Goal: Information Seeking & Learning: Learn about a topic

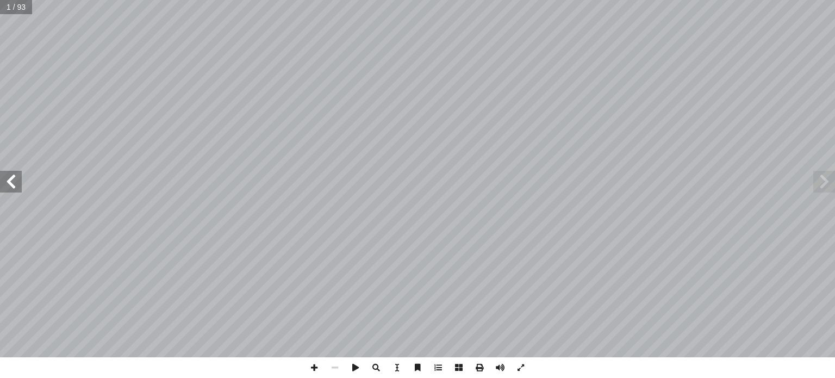
click at [11, 178] on span at bounding box center [11, 182] width 22 height 22
click at [9, 188] on span at bounding box center [11, 182] width 22 height 22
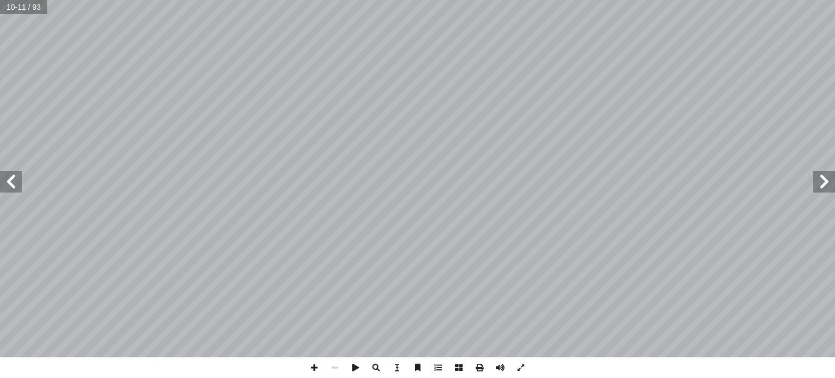
click at [9, 188] on span at bounding box center [11, 182] width 22 height 22
click at [822, 184] on span at bounding box center [824, 182] width 22 height 22
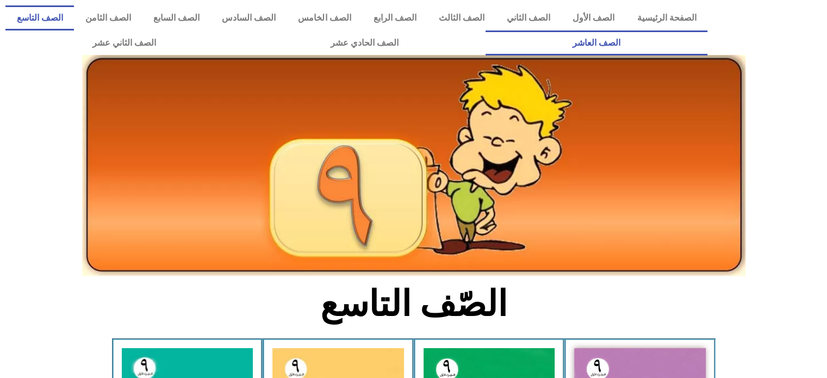
click at [485, 30] on link "الصف العاشر" at bounding box center [596, 42] width 222 height 25
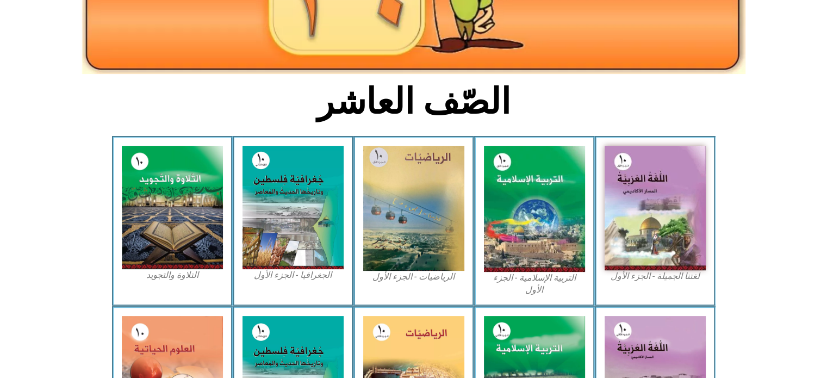
scroll to position [204, 0]
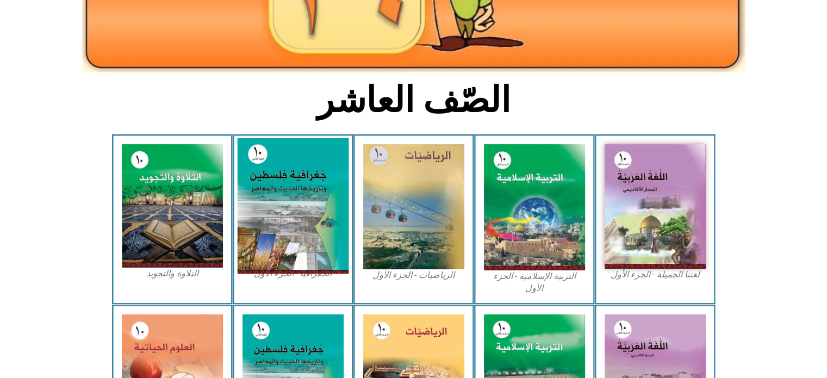
click at [314, 205] on img at bounding box center [292, 206] width 111 height 136
click at [309, 205] on img at bounding box center [292, 206] width 111 height 136
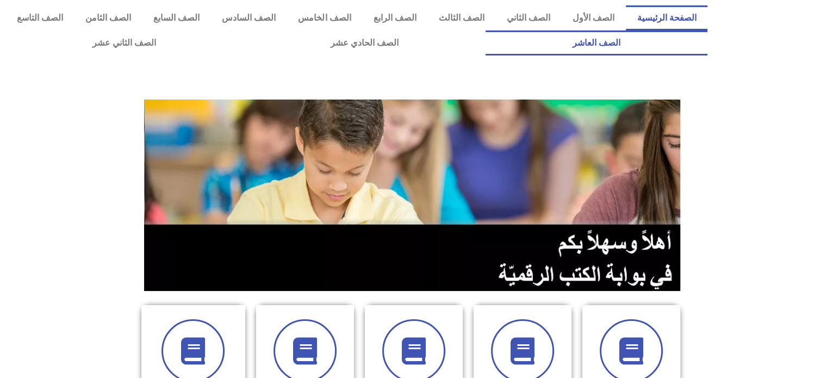
click at [485, 30] on link "الصف العاشر" at bounding box center [596, 42] width 222 height 25
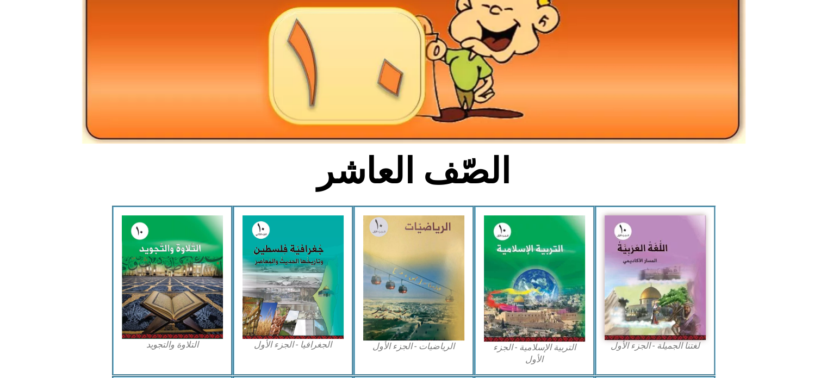
scroll to position [153, 0]
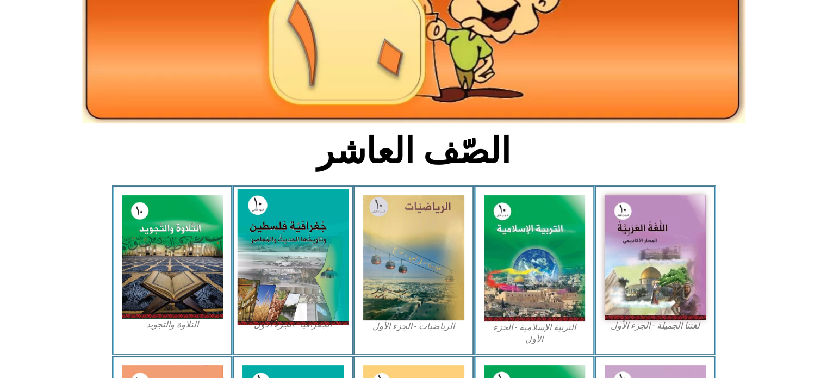
click at [293, 241] on img at bounding box center [292, 257] width 111 height 136
